Goal: Task Accomplishment & Management: Use online tool/utility

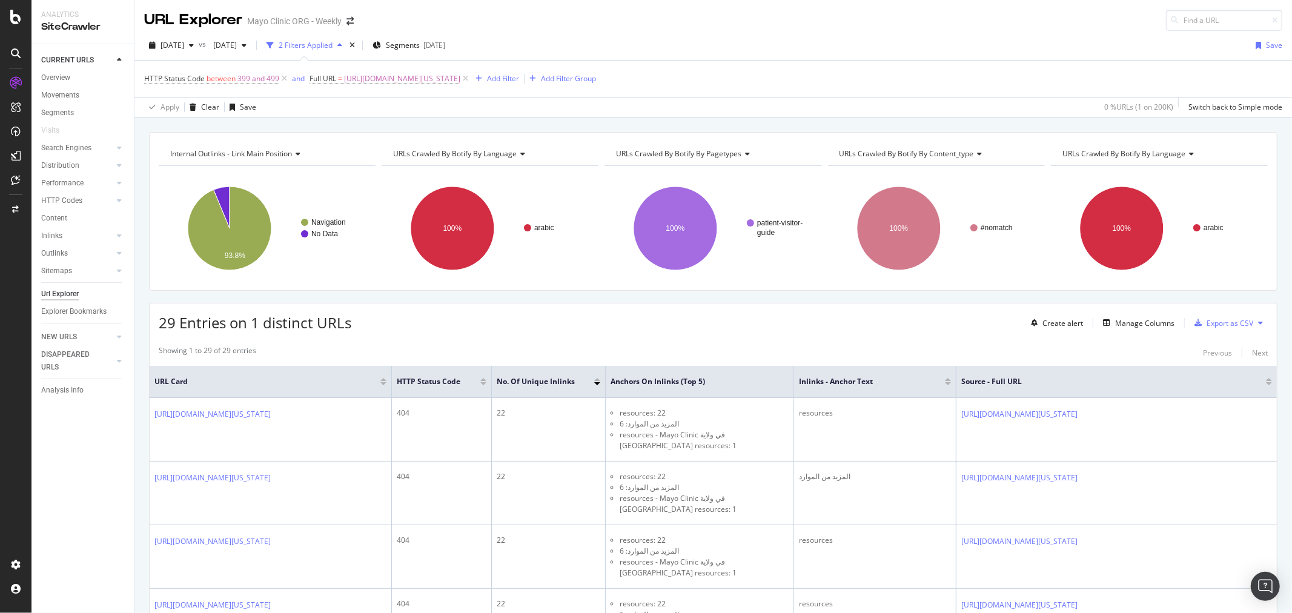
scroll to position [1304, 0]
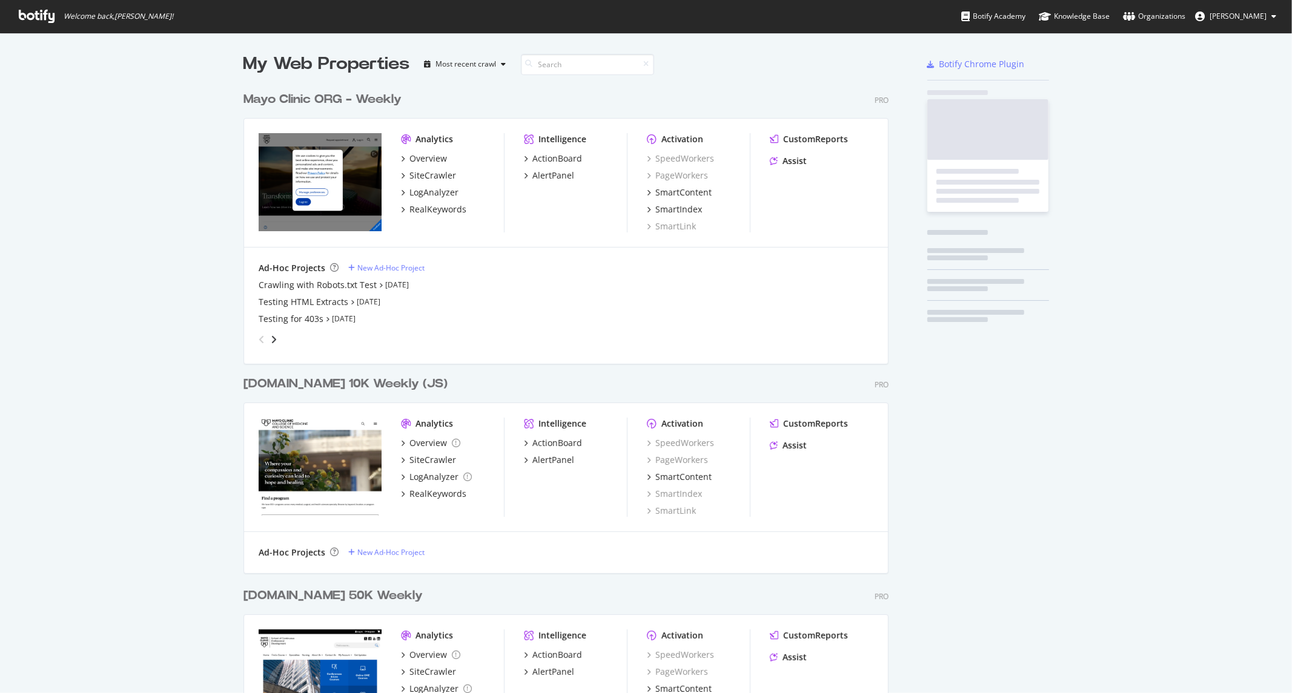
scroll to position [1720, 644]
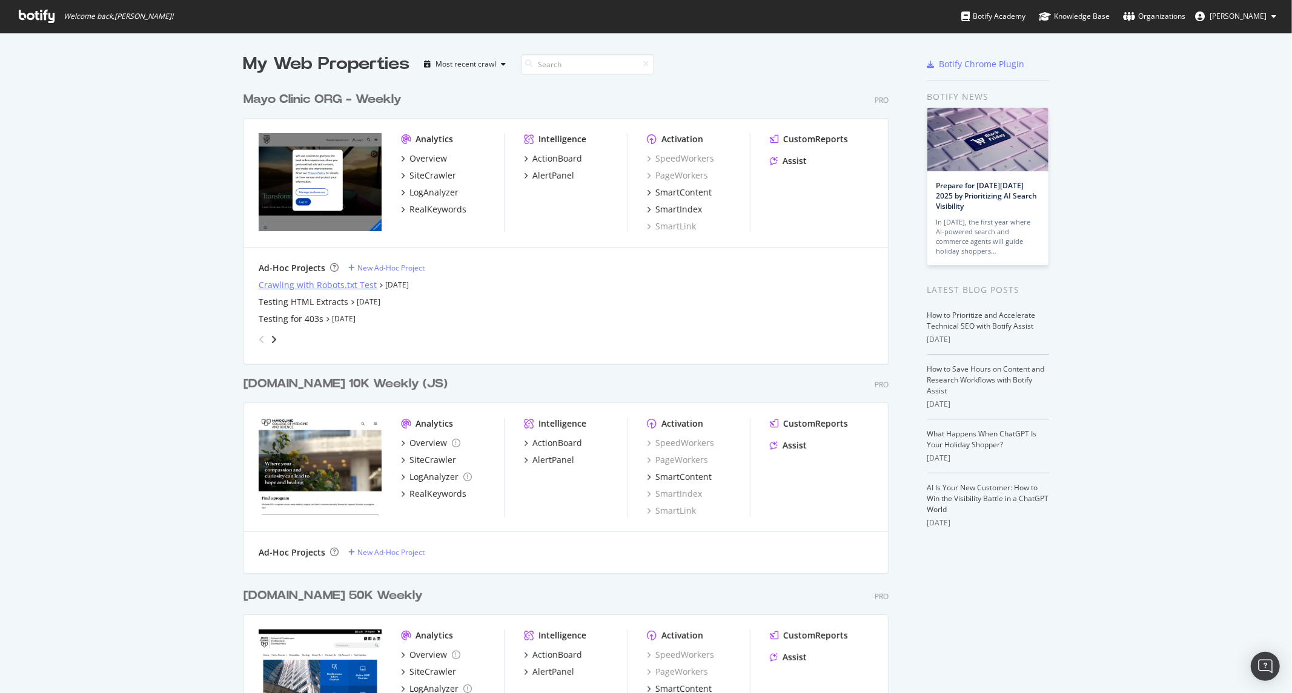
click at [322, 283] on div "Crawling with Robots.txt Test" at bounding box center [318, 285] width 118 height 12
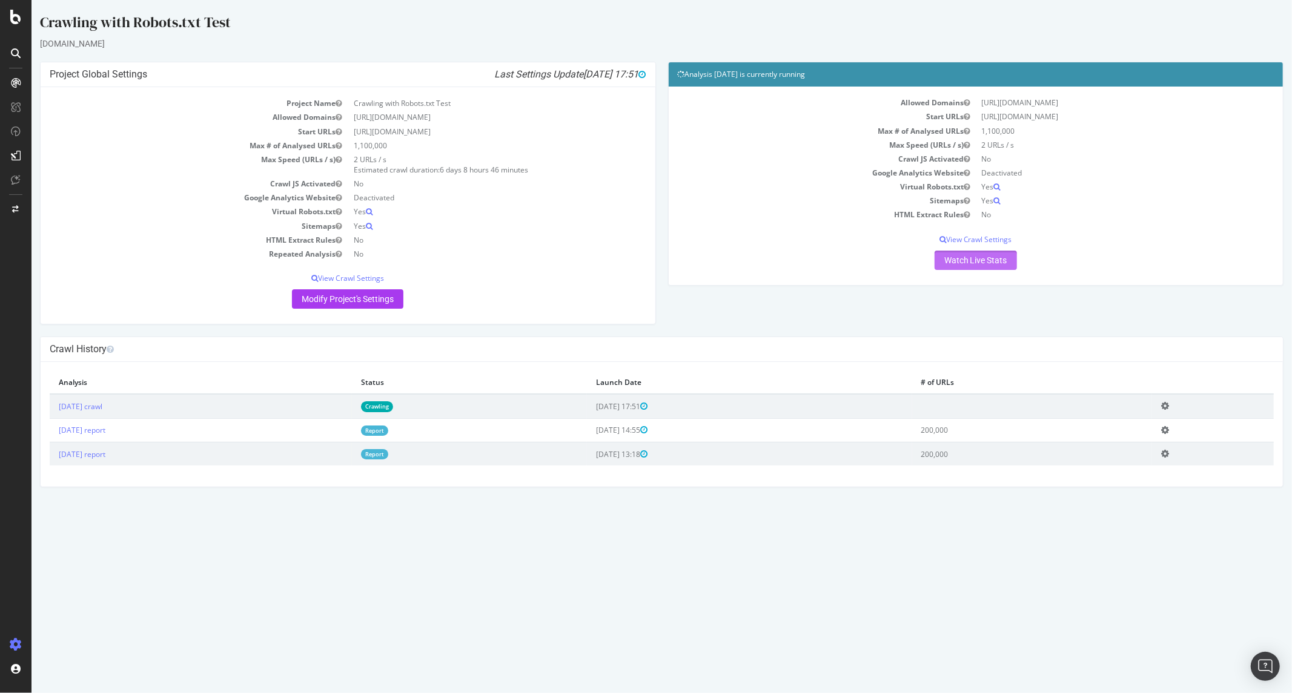
click at [974, 258] on link "Watch Live Stats" at bounding box center [975, 260] width 82 height 19
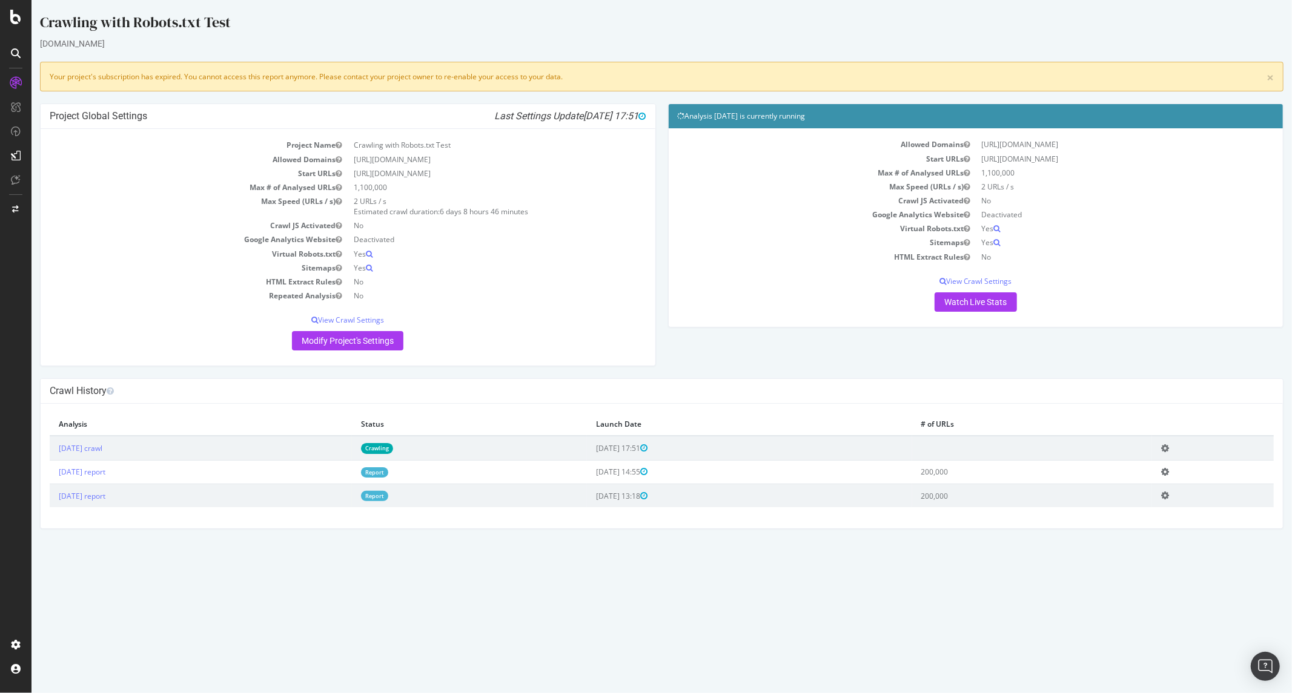
click at [84, 442] on td "2025 Sep. 19th crawl" at bounding box center [200, 448] width 302 height 24
click at [85, 444] on link "2025 Sep. 19th crawl" at bounding box center [80, 448] width 44 height 10
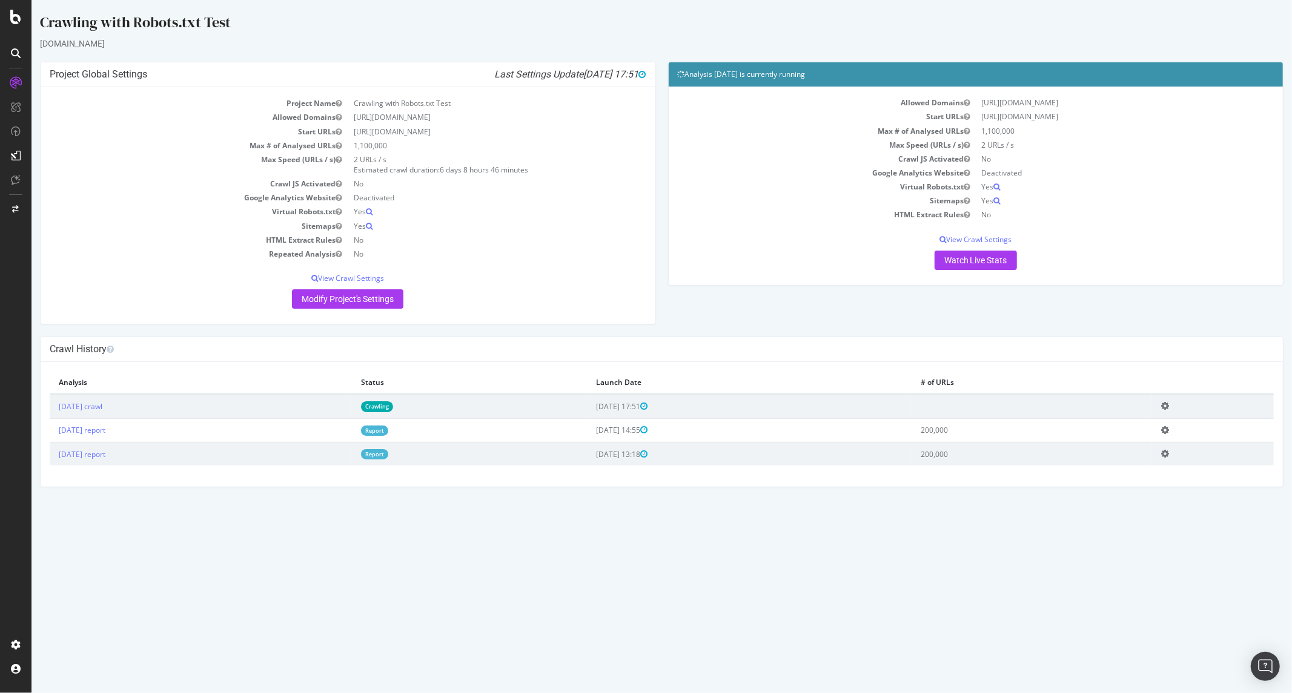
drag, startPoint x: 684, startPoint y: 80, endPoint x: 652, endPoint y: 78, distance: 32.8
click at [684, 80] on h4 "Analysis 2025 Sep. 19th is currently running" at bounding box center [975, 74] width 596 height 12
click at [368, 73] on h4 "Project Global Settings Last Settings Update 2025-09-19 17:51" at bounding box center [347, 74] width 596 height 12
click at [21, 28] on div at bounding box center [15, 346] width 31 height 693
click at [22, 16] on div at bounding box center [15, 17] width 29 height 15
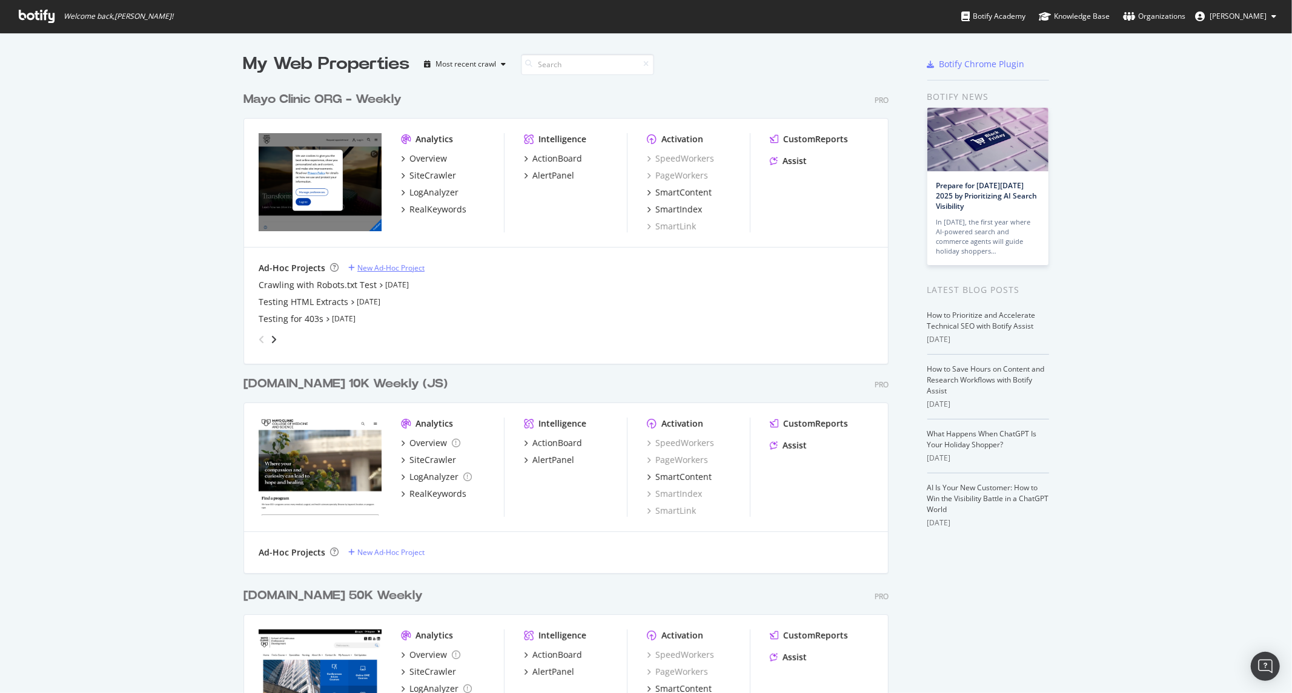
click at [392, 269] on div "New Ad-Hoc Project" at bounding box center [390, 268] width 67 height 10
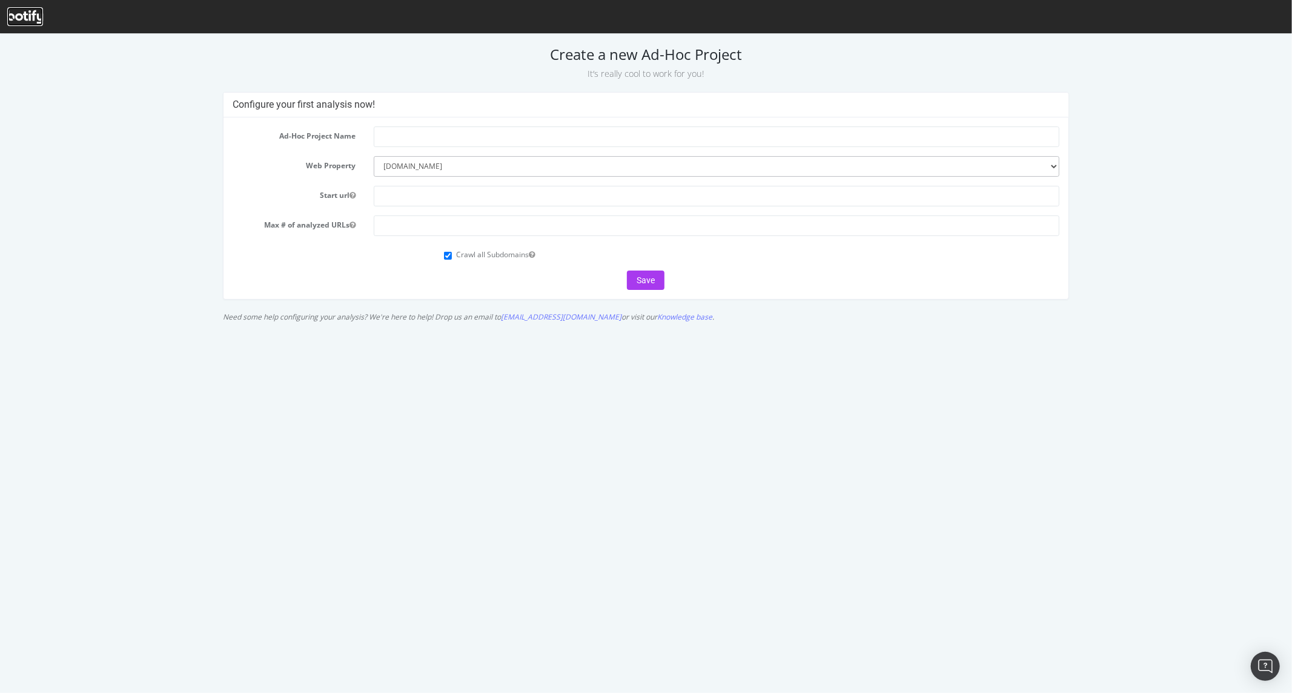
click at [29, 15] on icon at bounding box center [25, 16] width 36 height 13
